Goal: Find specific page/section: Find specific page/section

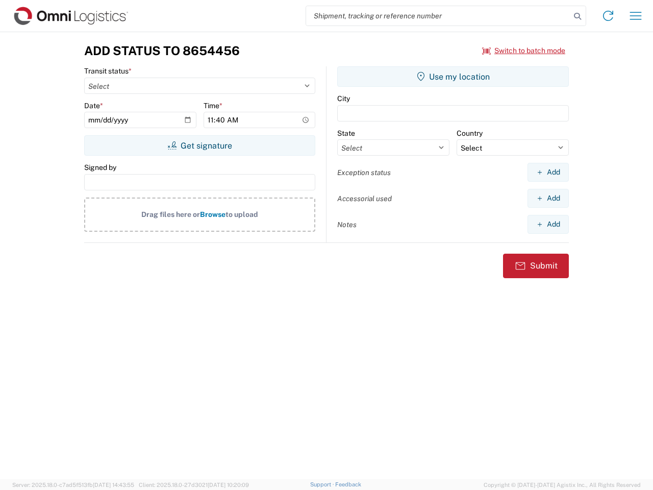
click at [438, 16] on input "search" at bounding box center [438, 15] width 264 height 19
click at [578, 16] on icon at bounding box center [577, 16] width 14 height 14
click at [608, 16] on icon at bounding box center [608, 16] width 16 height 16
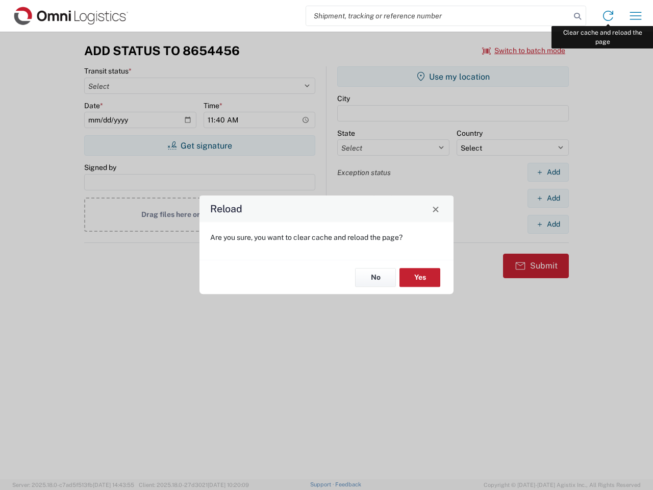
click at [636, 16] on div "Reload Are you sure, you want to clear cache and reload the page? No Yes" at bounding box center [326, 245] width 653 height 490
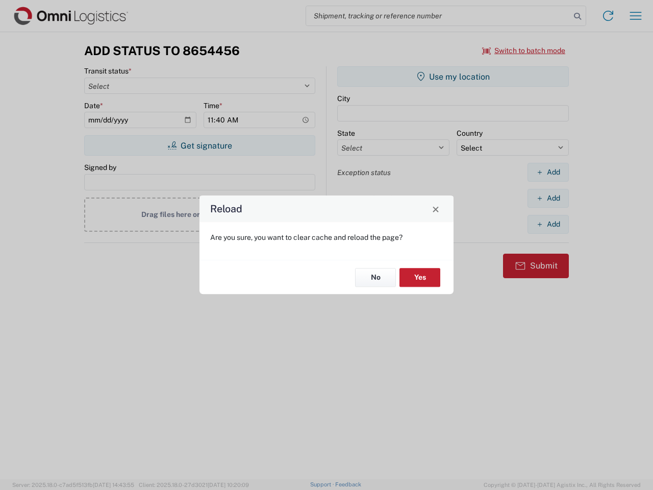
click at [524, 51] on div "Reload Are you sure, you want to clear cache and reload the page? No Yes" at bounding box center [326, 245] width 653 height 490
click at [200, 145] on div "Reload Are you sure, you want to clear cache and reload the page? No Yes" at bounding box center [326, 245] width 653 height 490
click at [453, 77] on div "Reload Are you sure, you want to clear cache and reload the page? No Yes" at bounding box center [326, 245] width 653 height 490
click at [548, 172] on div "Reload Are you sure, you want to clear cache and reload the page? No Yes" at bounding box center [326, 245] width 653 height 490
click at [548, 198] on div "Reload Are you sure, you want to clear cache and reload the page? No Yes" at bounding box center [326, 245] width 653 height 490
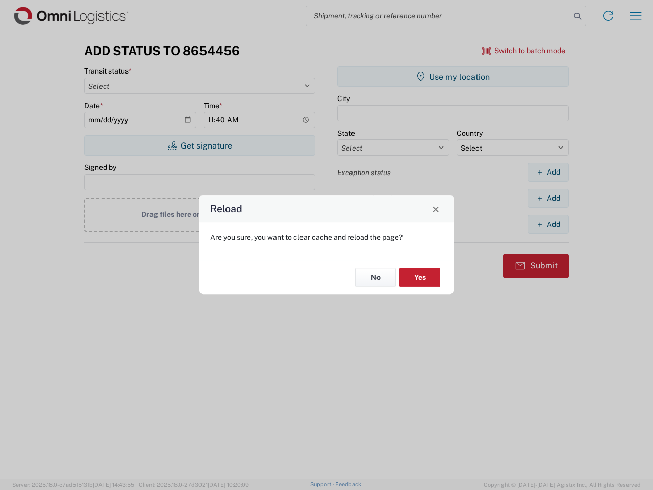
click at [548, 224] on div "Reload Are you sure, you want to clear cache and reload the page? No Yes" at bounding box center [326, 245] width 653 height 490
